Goal: Task Accomplishment & Management: Use online tool/utility

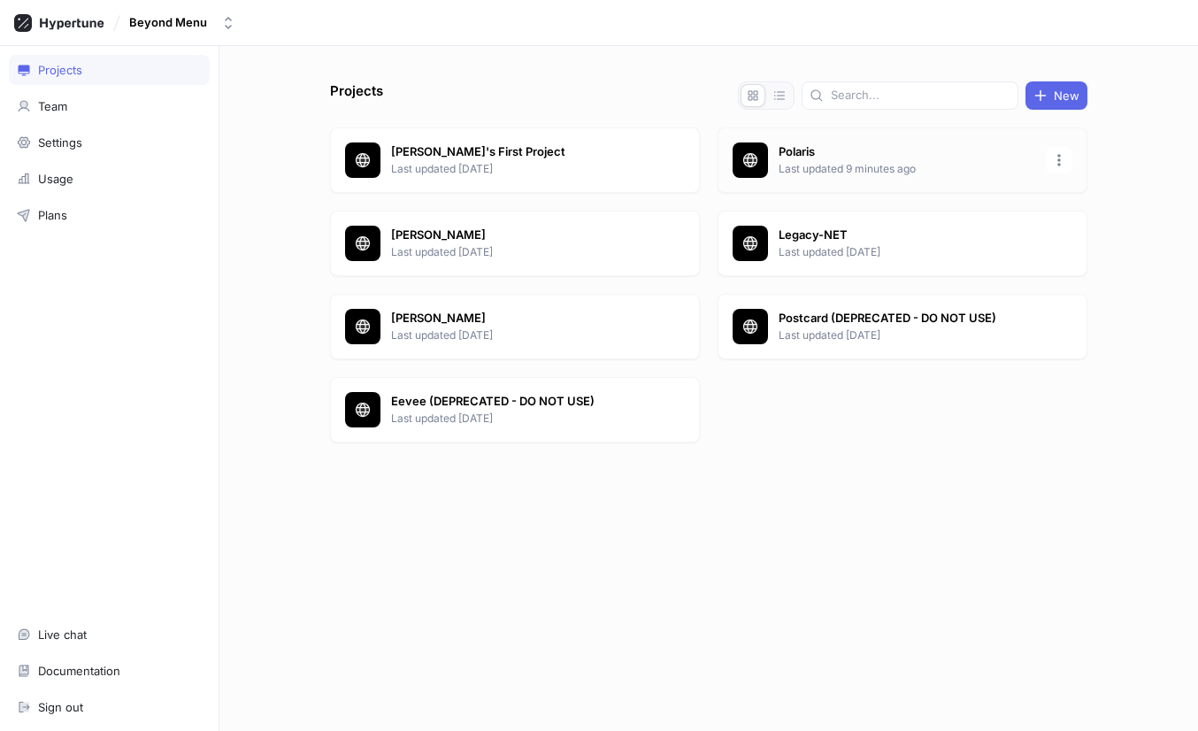
click at [800, 150] on p "Polaris" at bounding box center [907, 152] width 257 height 18
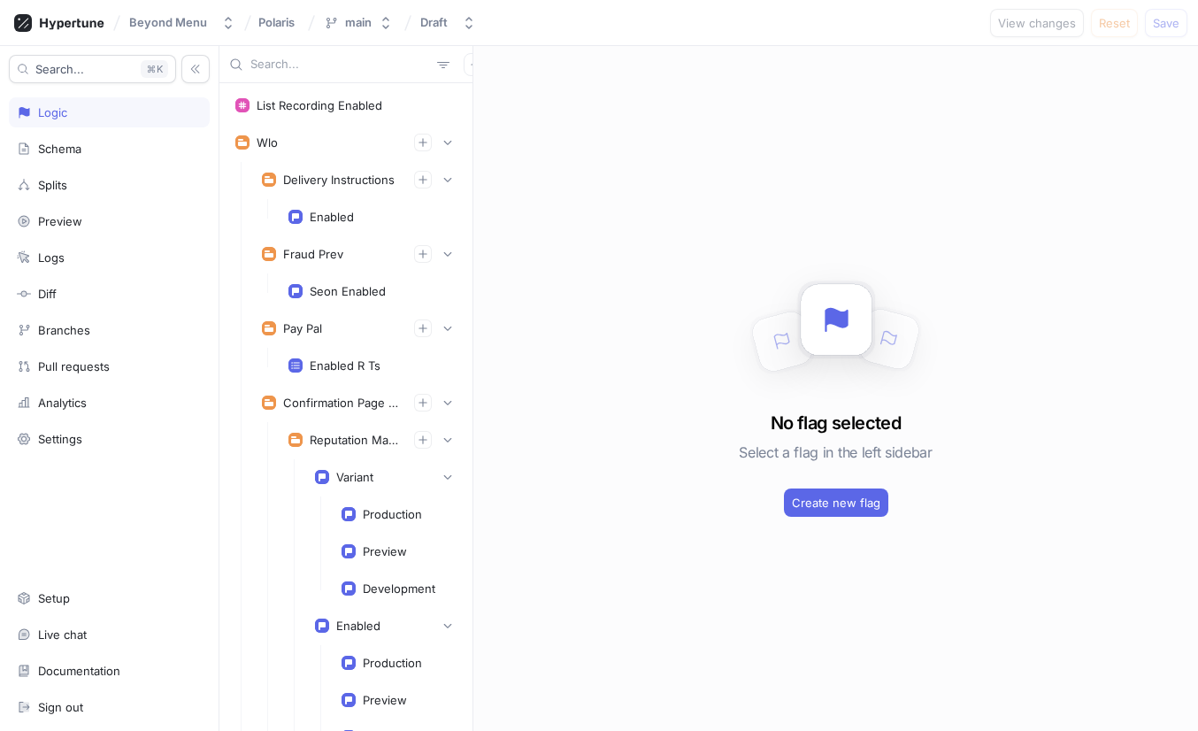
click at [350, 62] on input "text" at bounding box center [340, 65] width 180 height 18
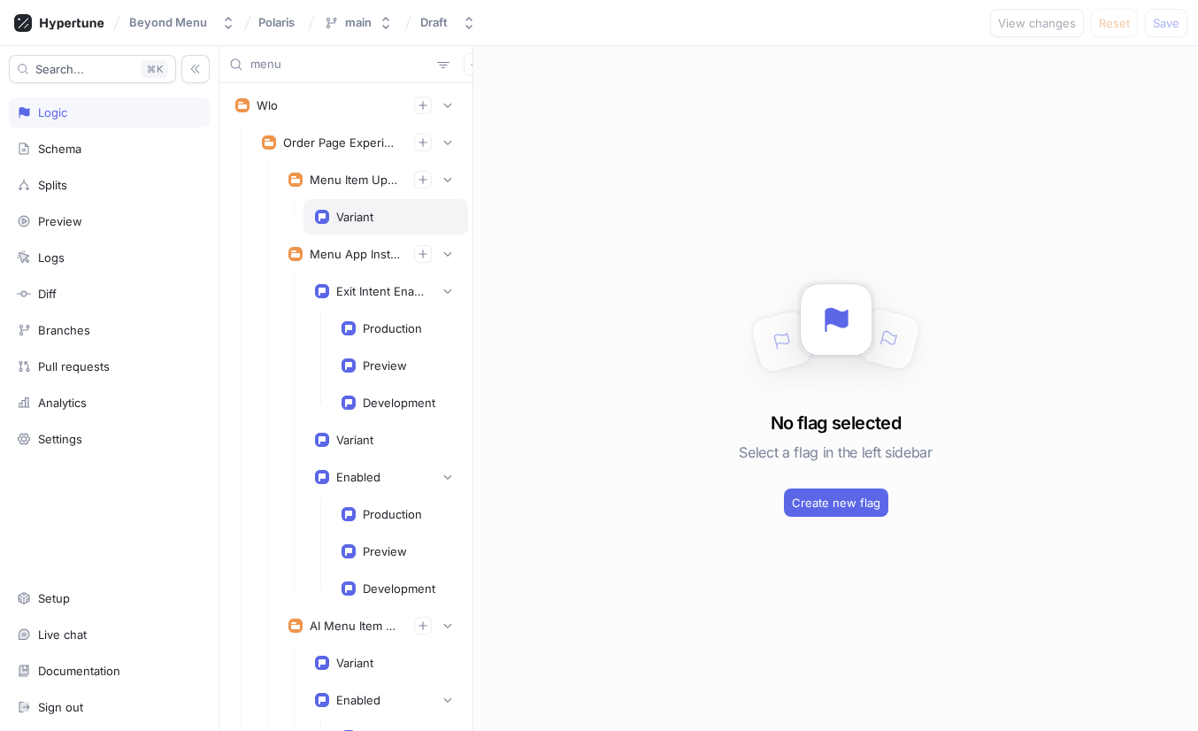
type input "menu"
click at [357, 211] on div "Variant" at bounding box center [354, 217] width 37 height 14
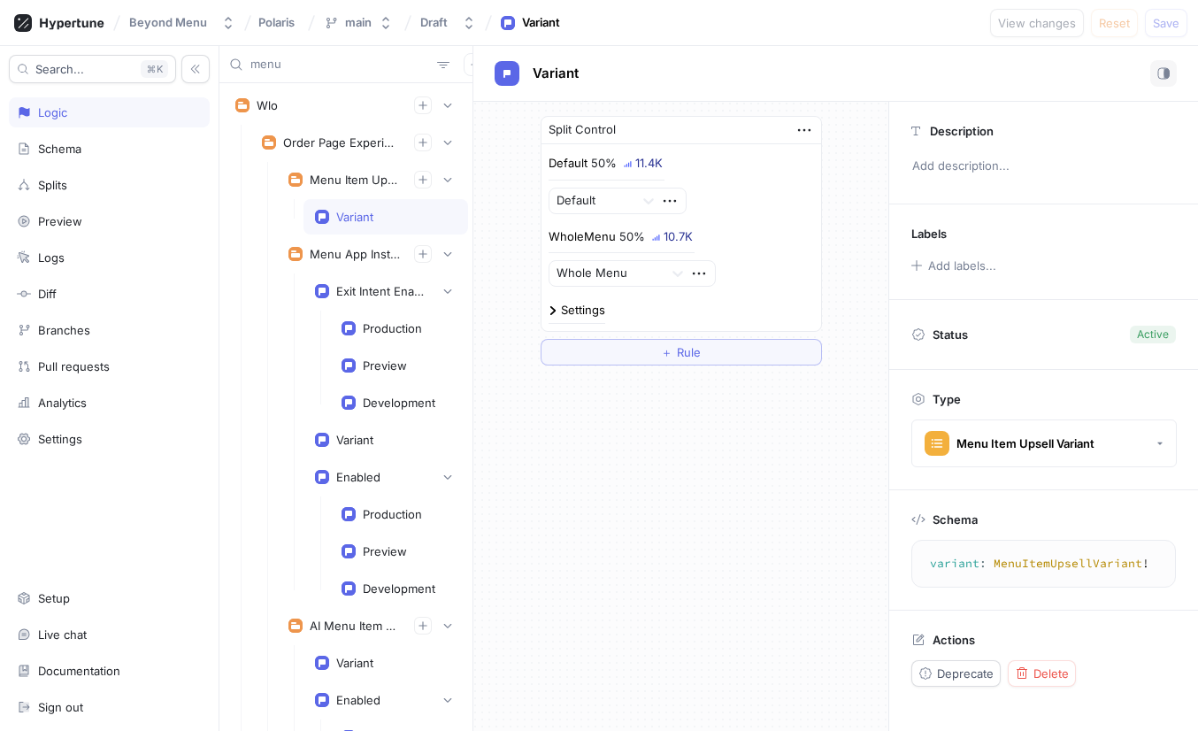
click at [550, 307] on img at bounding box center [552, 310] width 9 height 9
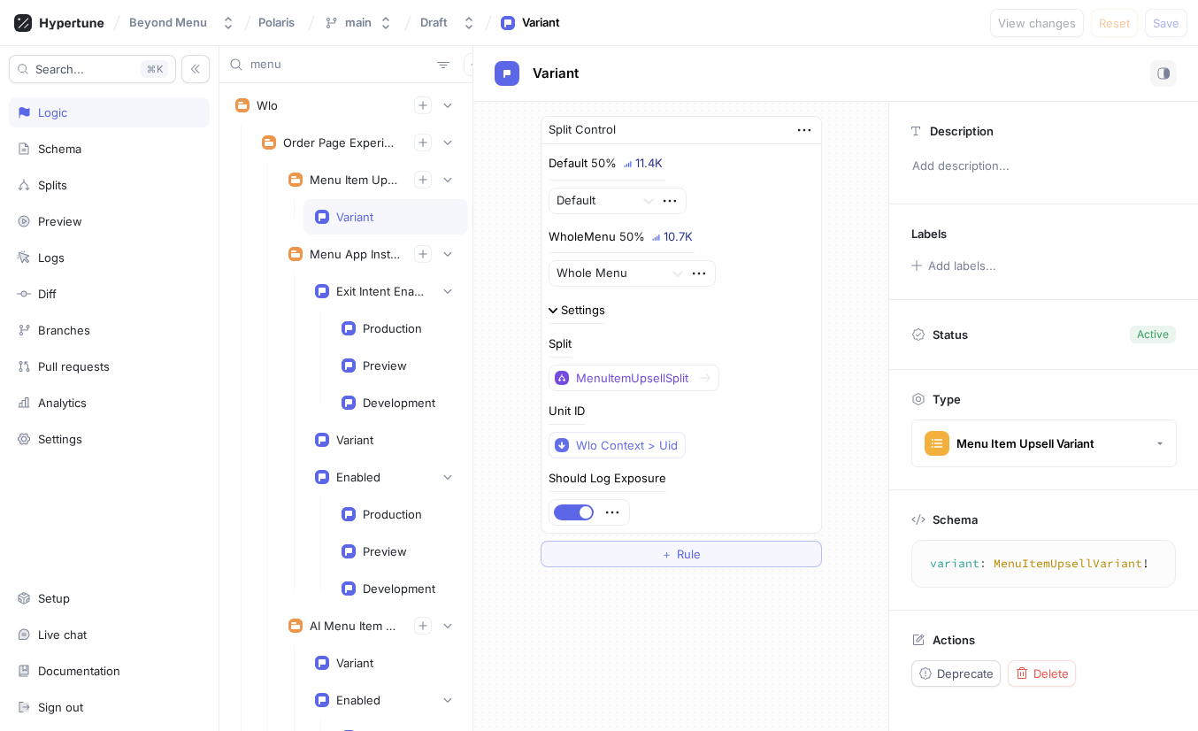
click at [550, 307] on img at bounding box center [552, 310] width 9 height 9
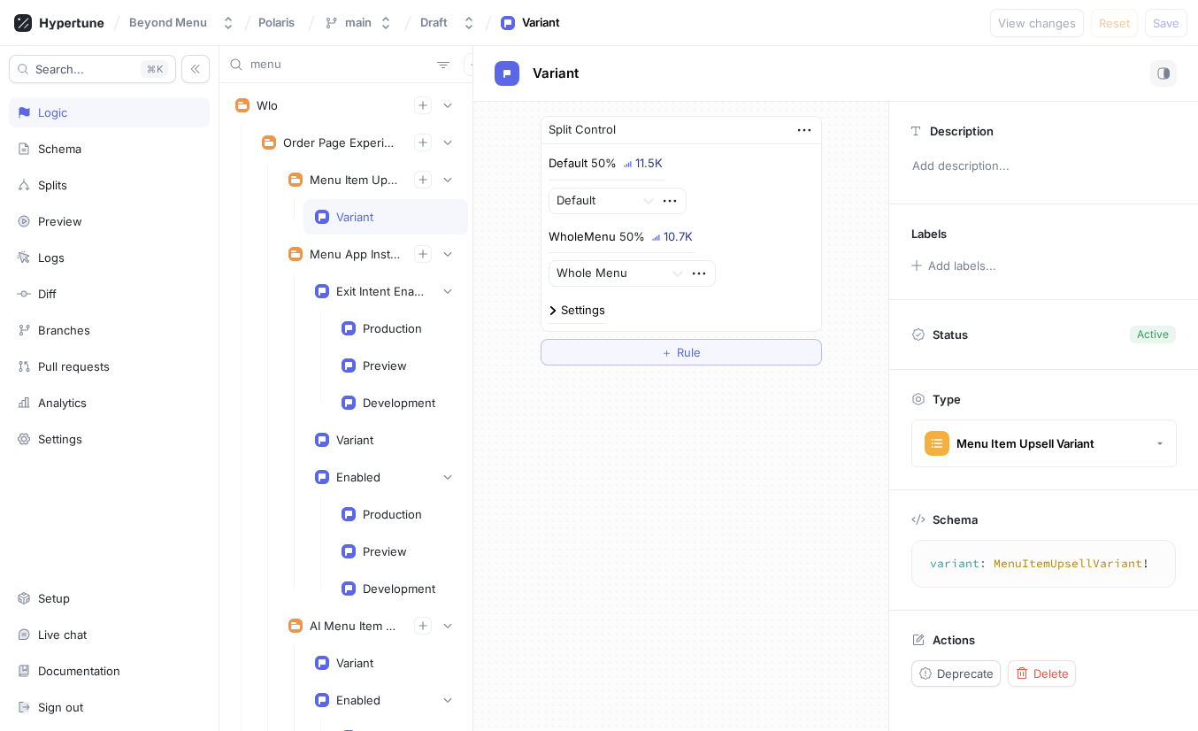
click at [378, 210] on div "Variant" at bounding box center [386, 217] width 142 height 14
click at [357, 213] on div "Variant" at bounding box center [354, 217] width 37 height 14
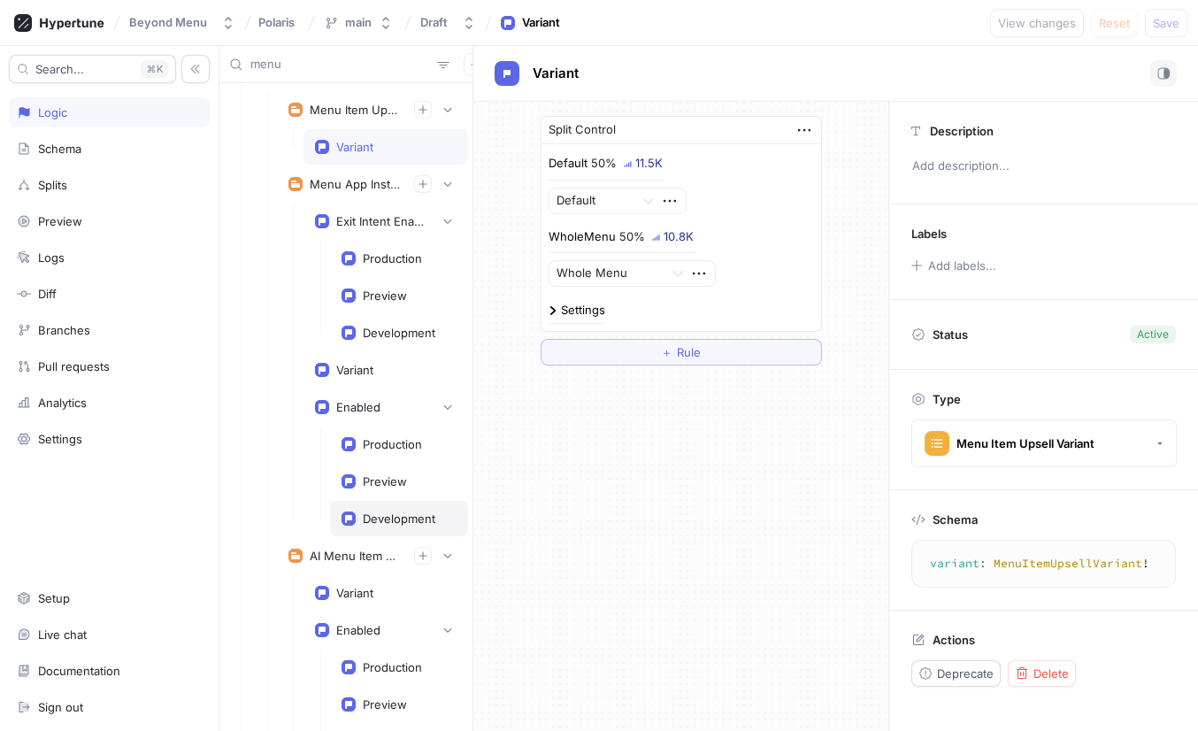
scroll to position [104, 0]
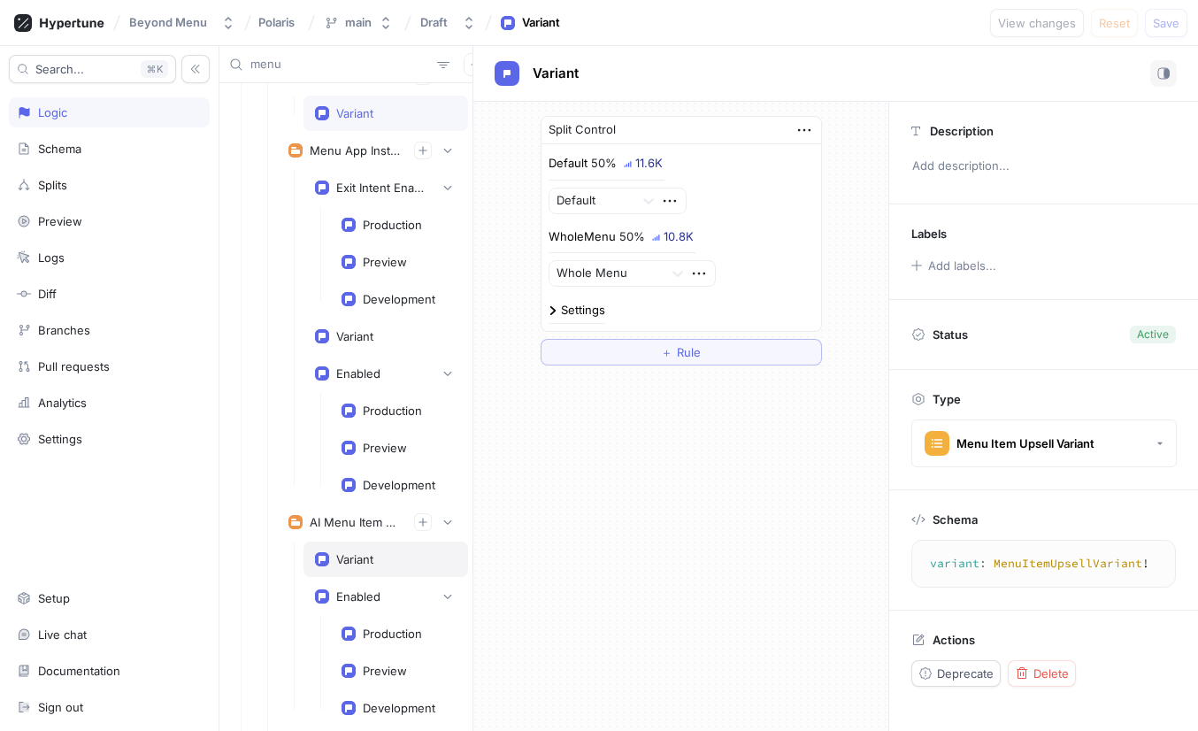
click at [354, 548] on div "Variant" at bounding box center [385, 558] width 165 height 35
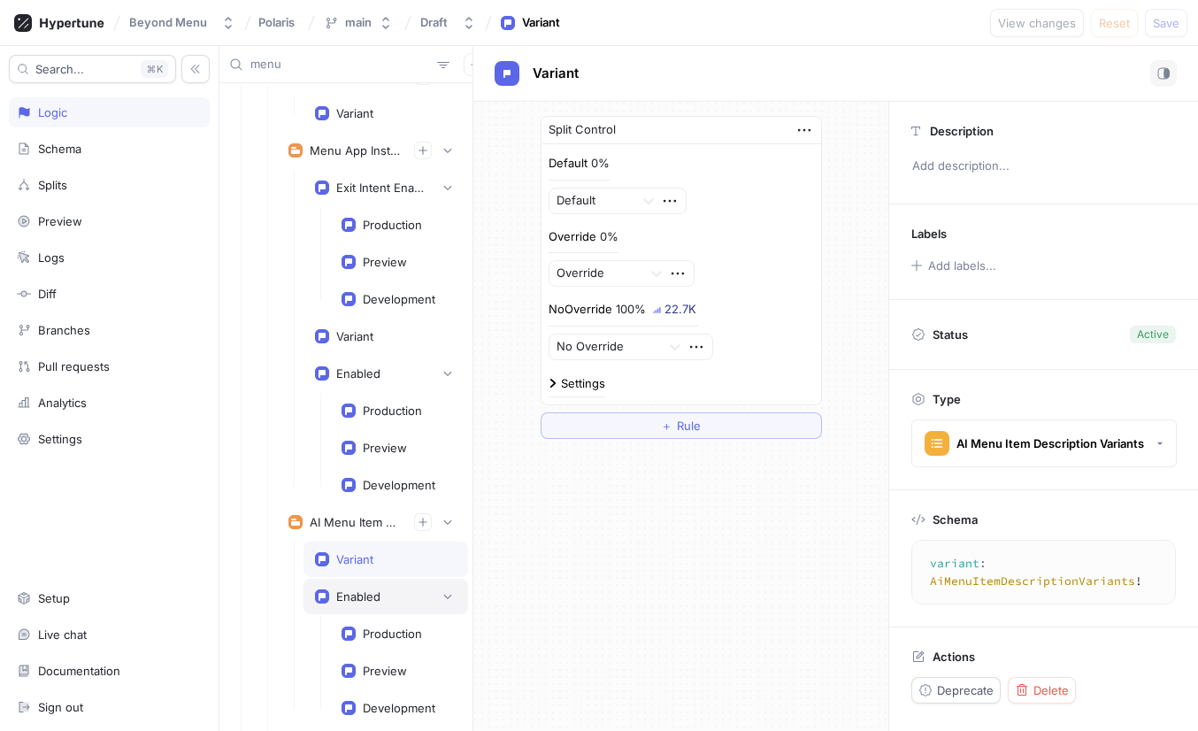
click at [348, 593] on div "Enabled" at bounding box center [358, 596] width 44 height 14
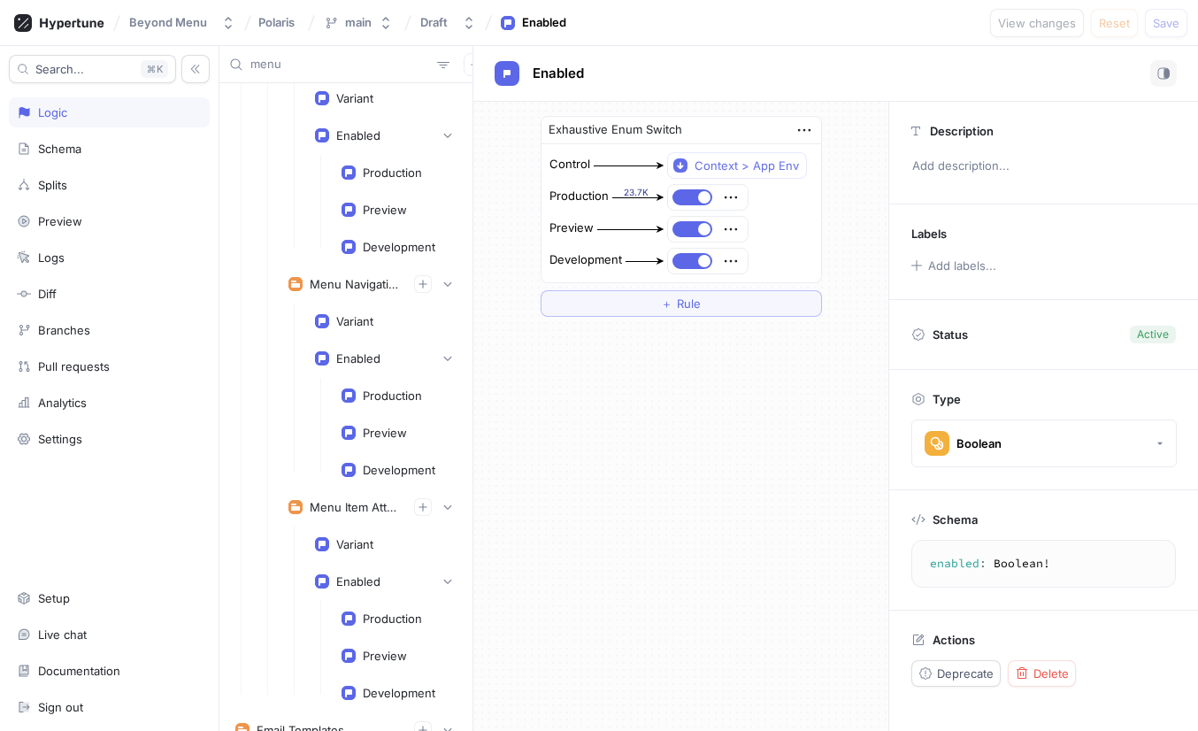
scroll to position [1269, 0]
click at [364, 540] on div "Variant" at bounding box center [354, 546] width 37 height 14
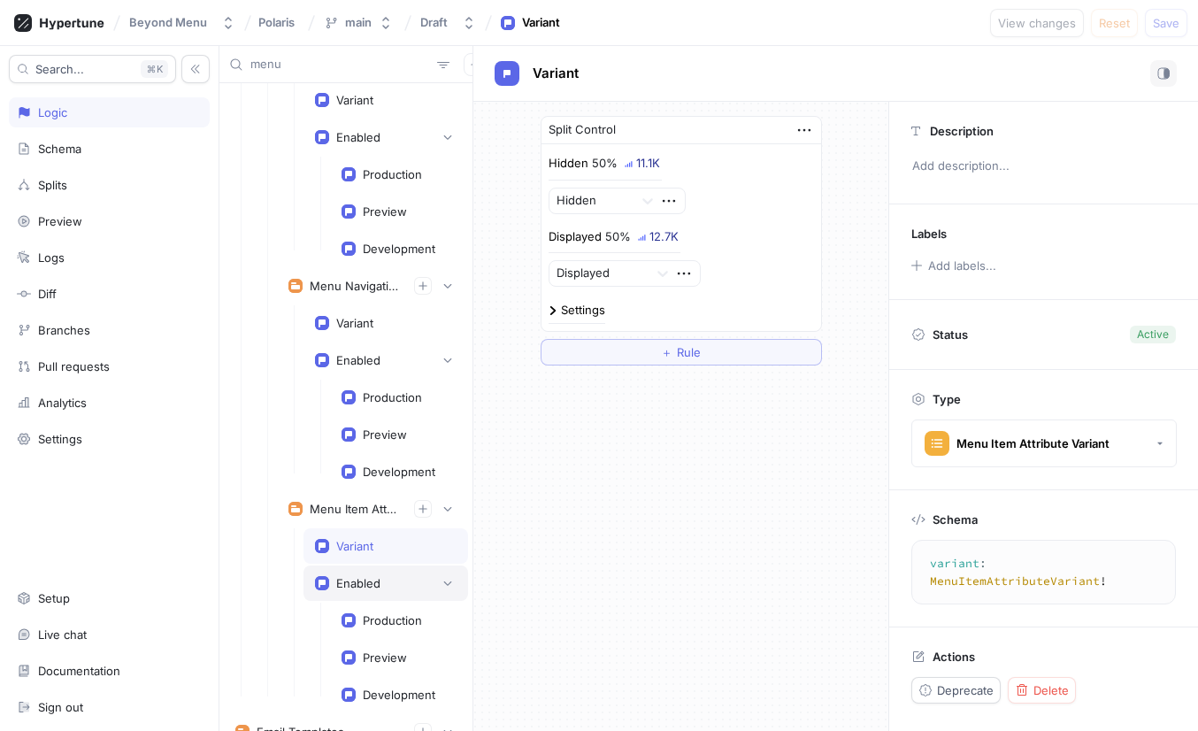
click at [350, 583] on div "Enabled" at bounding box center [358, 583] width 44 height 14
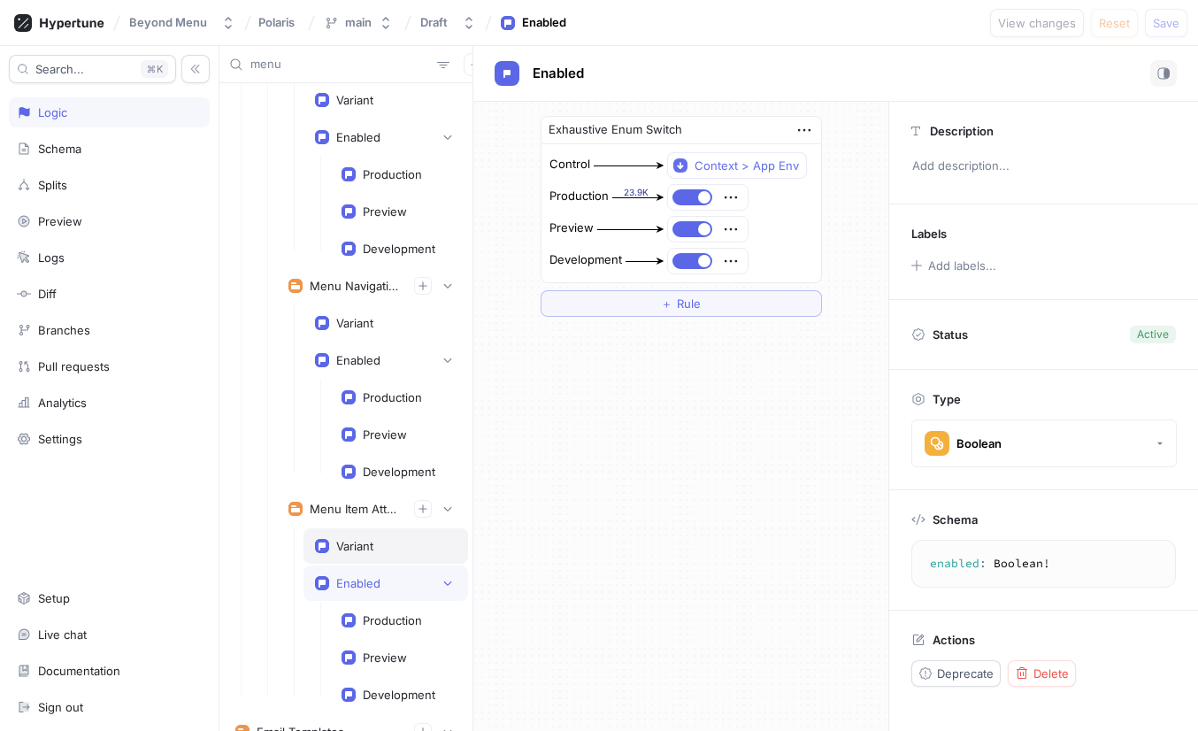
click at [352, 534] on div "Variant" at bounding box center [385, 545] width 165 height 35
type textarea "variant: MenuItemAttributeVariant!"
